Goal: Communication & Community: Answer question/provide support

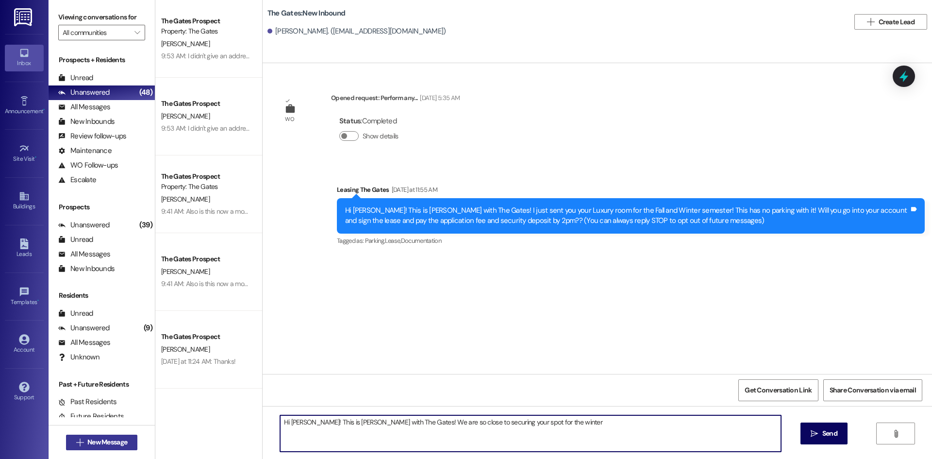
click at [108, 438] on span "New Message" at bounding box center [107, 442] width 40 height 10
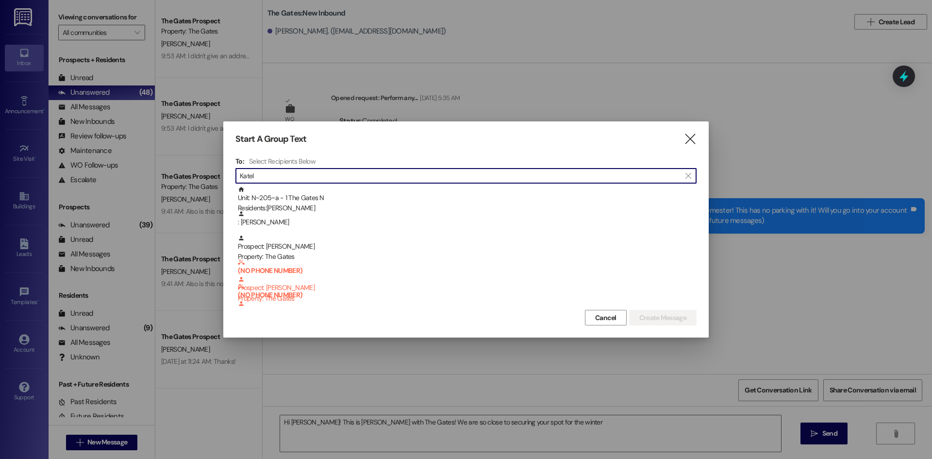
type input "Katel"
click at [686, 137] on icon "" at bounding box center [689, 139] width 13 height 10
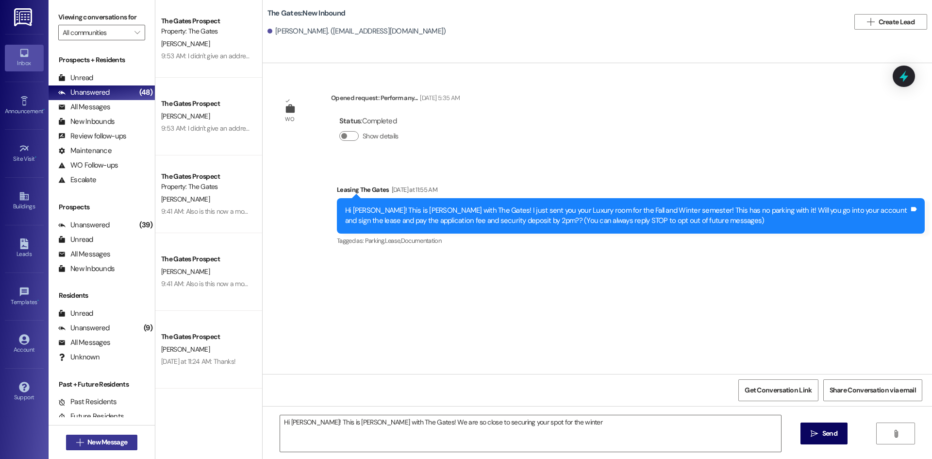
click at [102, 447] on span "New Message" at bounding box center [107, 442] width 40 height 10
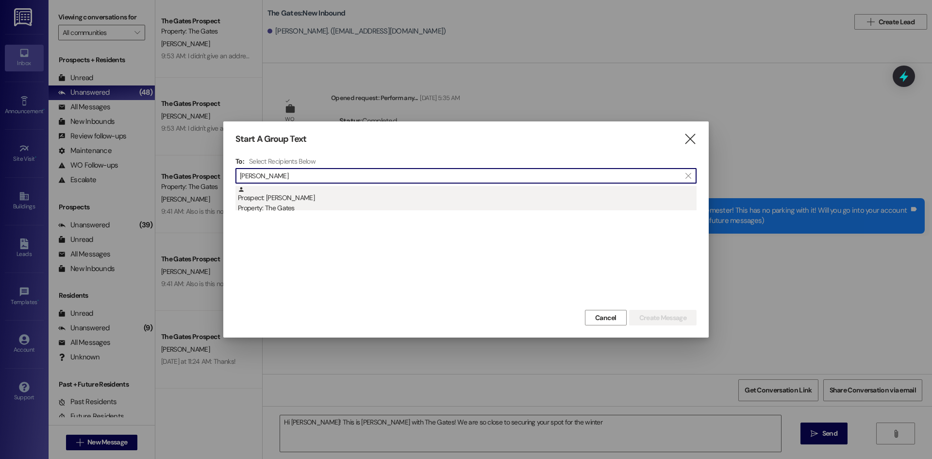
type input "[PERSON_NAME]"
click at [299, 210] on div "Property: The Gates" at bounding box center [467, 208] width 459 height 10
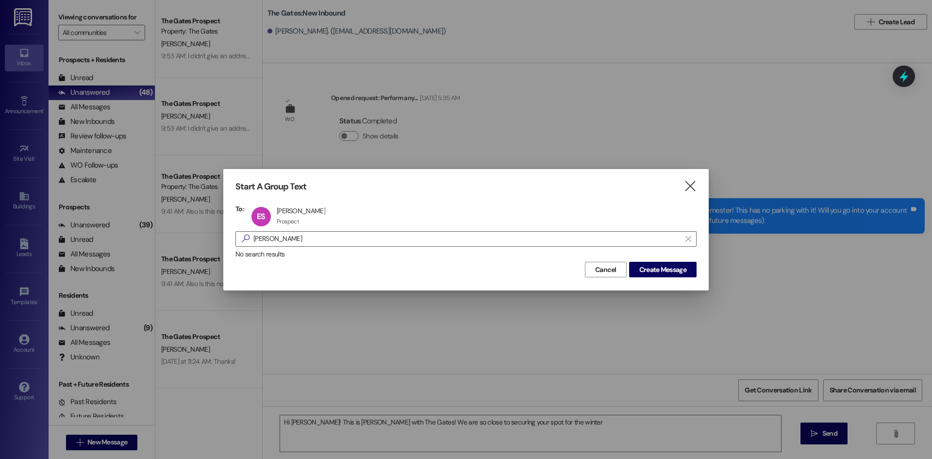
click at [665, 279] on div "Start A Group Text  To: ES [PERSON_NAME] [PERSON_NAME] Prospect Prospect click…" at bounding box center [465, 229] width 485 height 121
click at [665, 276] on button "Create Message" at bounding box center [662, 270] width 67 height 16
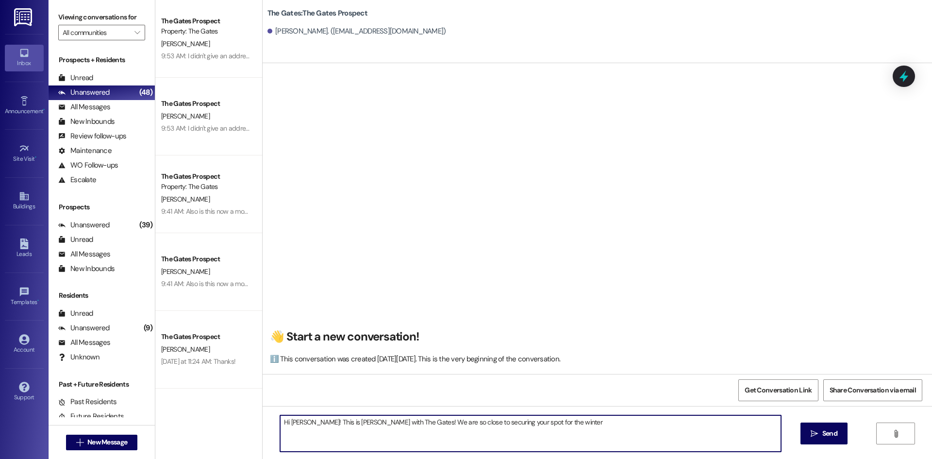
drag, startPoint x: 591, startPoint y: 417, endPoint x: 177, endPoint y: 399, distance: 414.4
click at [177, 403] on div "The Gates Prospect Property: The Gates [PERSON_NAME] 9:53 AM: I didn't give an …" at bounding box center [543, 229] width 777 height 459
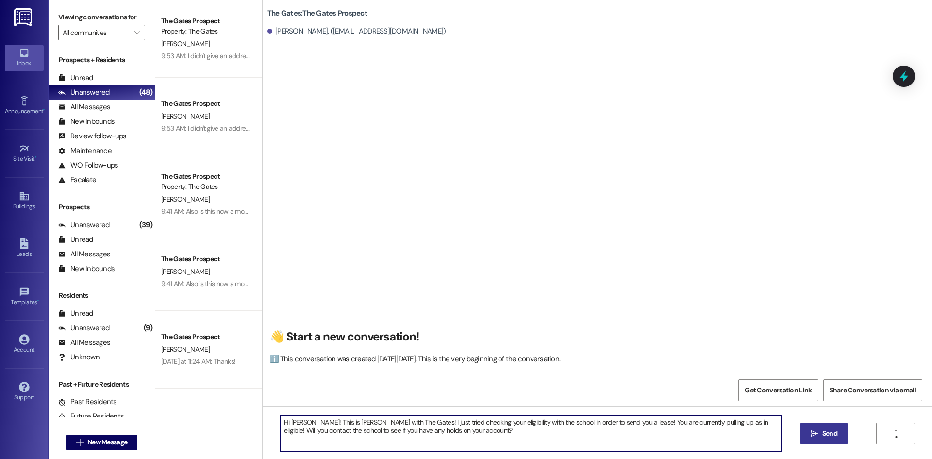
type textarea "Hi [PERSON_NAME]! This is [PERSON_NAME] with The Gates! I just tried checking y…"
click at [826, 429] on span "Send" at bounding box center [829, 433] width 15 height 10
